Goal: Information Seeking & Learning: Learn about a topic

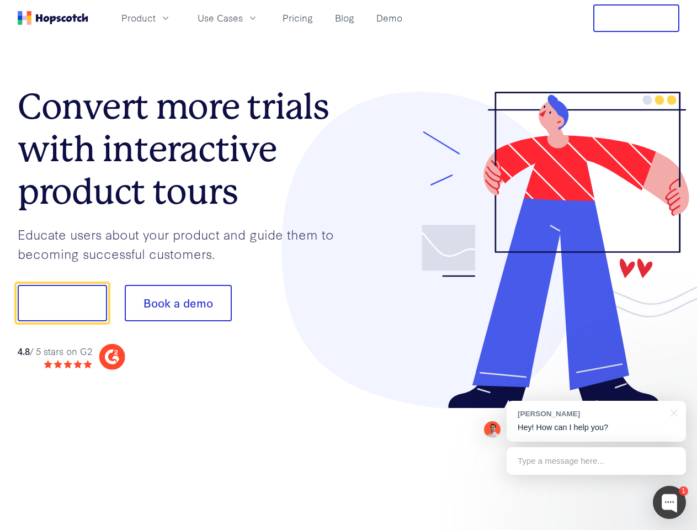
click at [349, 265] on div at bounding box center [514, 250] width 331 height 317
click at [156, 18] on span "Product" at bounding box center [138, 18] width 34 height 14
click at [243, 18] on span "Use Cases" at bounding box center [220, 18] width 45 height 14
click at [636, 18] on button "Free Trial" at bounding box center [636, 18] width 86 height 28
click at [62, 303] on button "Show me!" at bounding box center [62, 303] width 89 height 36
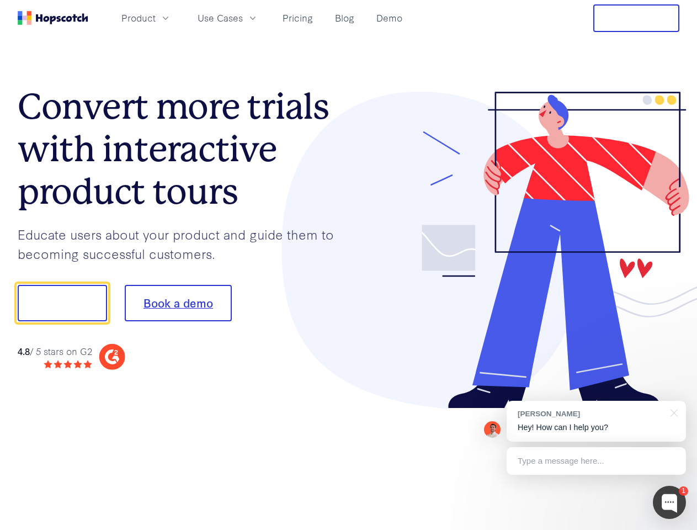
click at [178, 303] on button "Book a demo" at bounding box center [178, 303] width 107 height 36
click at [669, 502] on div at bounding box center [669, 501] width 33 height 33
click at [596, 421] on div "[PERSON_NAME] Hey! How can I help you?" at bounding box center [595, 421] width 179 height 41
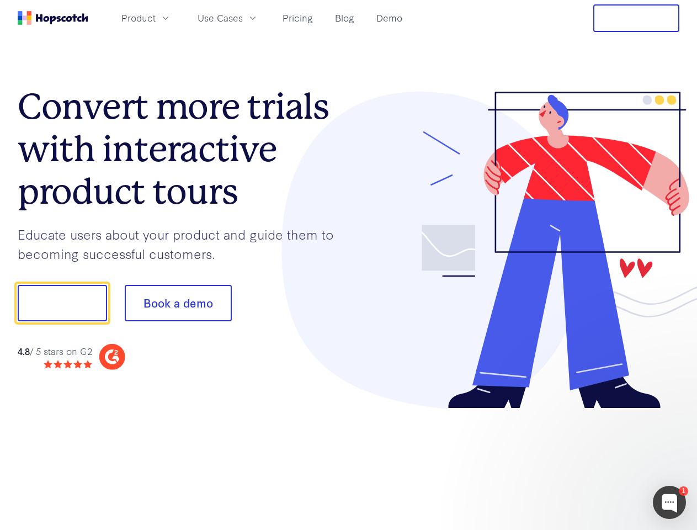
click at [672, 412] on div at bounding box center [582, 302] width 207 height 368
click at [596, 461] on div at bounding box center [582, 375] width 207 height 220
